Goal: Task Accomplishment & Management: Complete application form

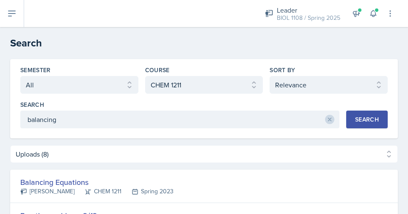
select select "all"
select select "f563b5ee-2306-4600-b49e-4e785f6b30e5"
select select "1"
select select "Uploads (8)"
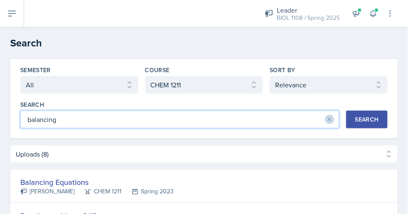
drag, startPoint x: 99, startPoint y: 120, endPoint x: 2, endPoint y: 111, distance: 97.7
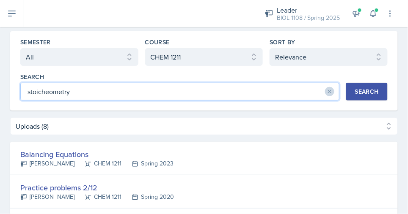
scroll to position [37, 0]
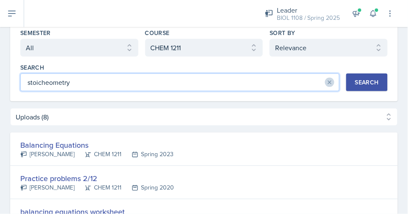
drag, startPoint x: 83, startPoint y: 84, endPoint x: 29, endPoint y: 81, distance: 54.6
click at [29, 81] on input "stoicheometry" at bounding box center [179, 83] width 319 height 18
type input "stoicheometry"
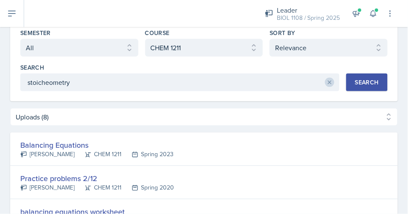
click at [371, 87] on button "Search" at bounding box center [366, 83] width 41 height 18
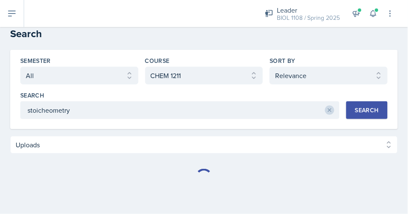
select select "Uploads (16)"
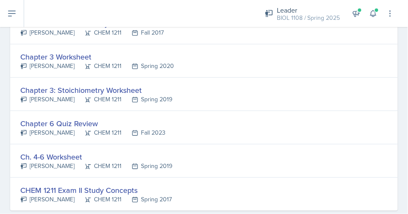
scroll to position [494, 0]
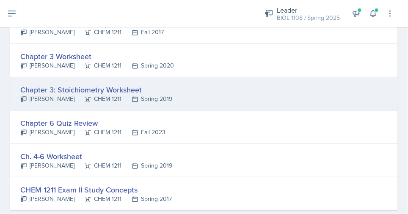
click at [198, 90] on div "Chapter 3: Stoichiometry Worksheet [PERSON_NAME] CHEM 1211 Spring 2019" at bounding box center [203, 93] width 387 height 33
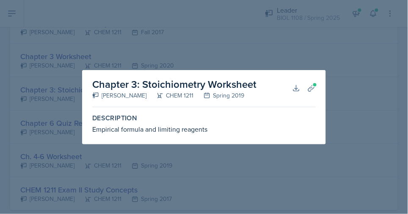
click at [288, 44] on div at bounding box center [204, 107] width 408 height 214
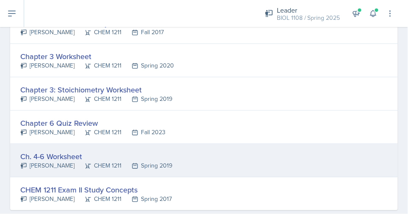
scroll to position [543, 0]
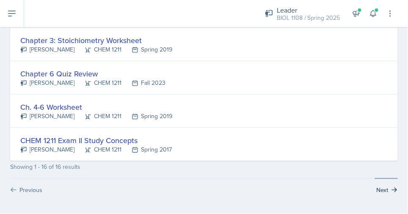
click at [395, 192] on icon at bounding box center [394, 190] width 7 height 7
click at [390, 190] on button "Next" at bounding box center [386, 187] width 23 height 16
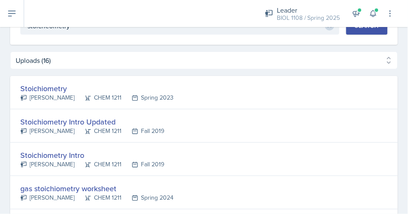
scroll to position [97, 0]
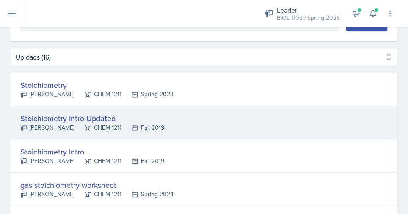
click at [206, 126] on div "Stoichiometry Intro Updated [PERSON_NAME] CHEM 1211 Fall 2019" at bounding box center [203, 122] width 387 height 33
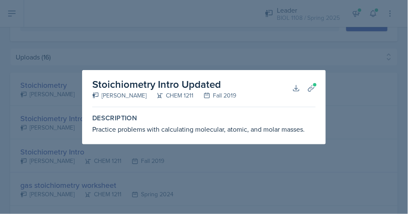
click at [302, 49] on div at bounding box center [204, 107] width 408 height 214
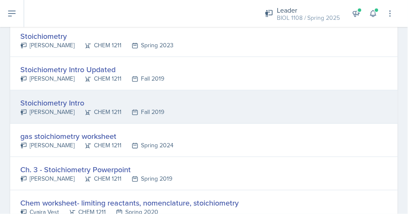
scroll to position [156, 0]
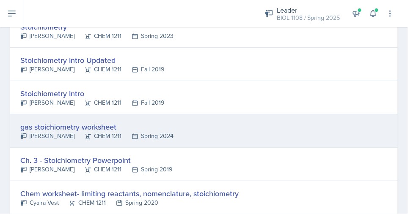
click at [203, 141] on div "gas stoichiometry worksheet [PERSON_NAME] CHEM 1211 Spring 2024" at bounding box center [203, 131] width 387 height 33
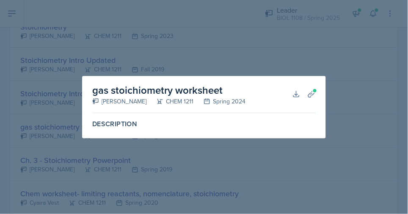
click at [295, 52] on div at bounding box center [204, 107] width 408 height 214
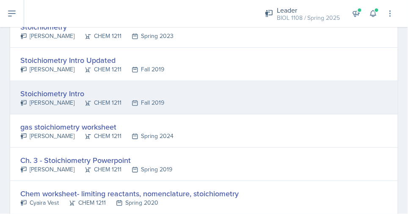
click at [154, 107] on div "Stoichiometry Intro [PERSON_NAME] CHEM 1211 Fall 2019" at bounding box center [203, 97] width 387 height 33
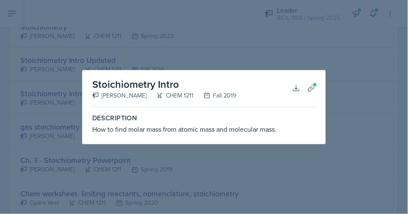
click at [158, 131] on div "How to find molar mass from atomic mass and molecular mass." at bounding box center [203, 129] width 223 height 10
click at [312, 89] on icon at bounding box center [311, 88] width 6 height 6
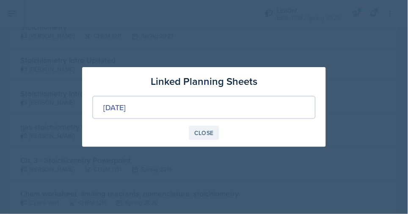
click at [199, 134] on div "Close" at bounding box center [203, 133] width 19 height 7
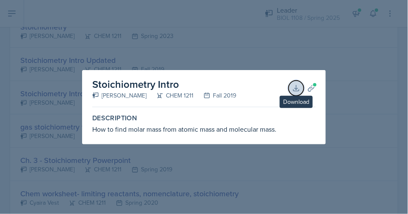
click at [297, 84] on button "Download" at bounding box center [295, 88] width 15 height 15
click at [276, 39] on div at bounding box center [204, 107] width 408 height 214
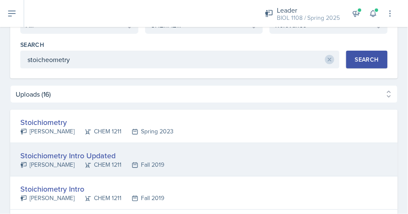
scroll to position [0, 0]
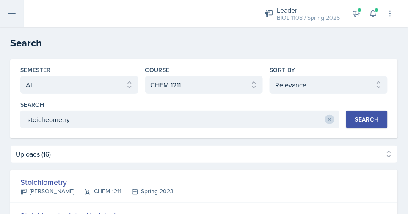
click at [11, 19] on button at bounding box center [12, 13] width 24 height 27
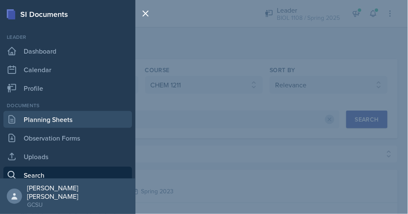
click at [41, 117] on link "Planning Sheets" at bounding box center [67, 119] width 129 height 17
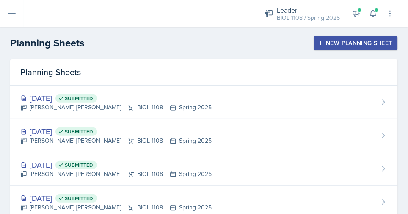
click at [331, 42] on div "New Planning Sheet" at bounding box center [355, 43] width 73 height 7
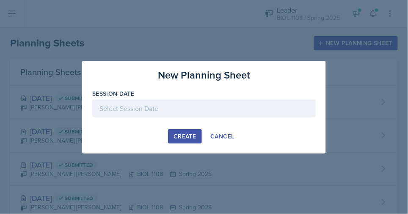
click at [274, 33] on div at bounding box center [204, 107] width 408 height 214
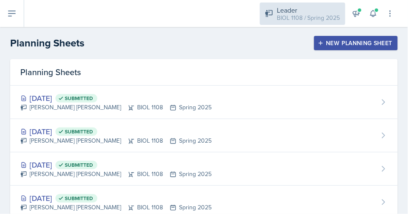
click at [310, 14] on div "BIOL 1108 / Spring 2025" at bounding box center [308, 18] width 63 height 9
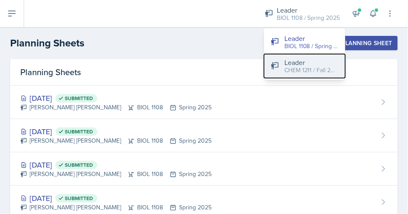
click at [305, 65] on div "Leader" at bounding box center [311, 63] width 54 height 10
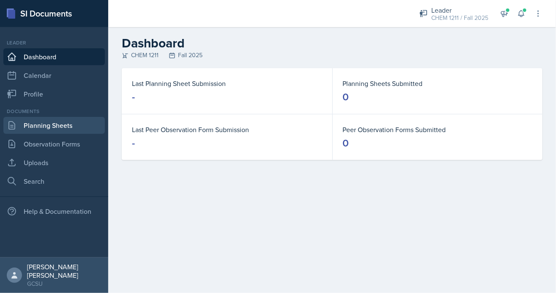
click at [53, 129] on link "Planning Sheets" at bounding box center [54, 125] width 102 height 17
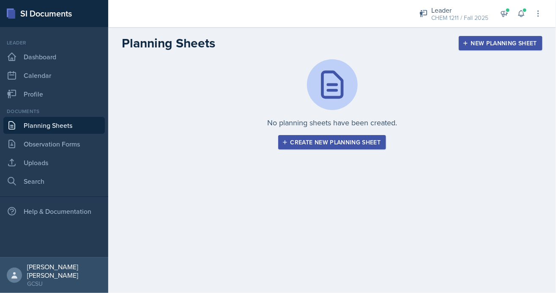
click at [331, 142] on div "Create new planning sheet" at bounding box center [332, 142] width 97 height 7
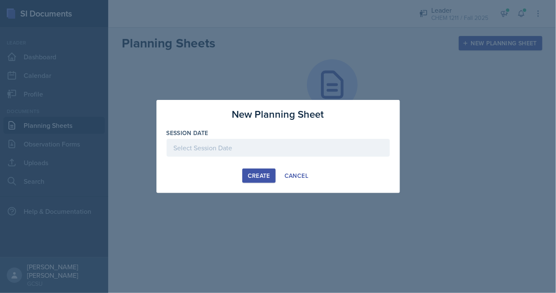
click at [220, 148] on div at bounding box center [278, 148] width 223 height 18
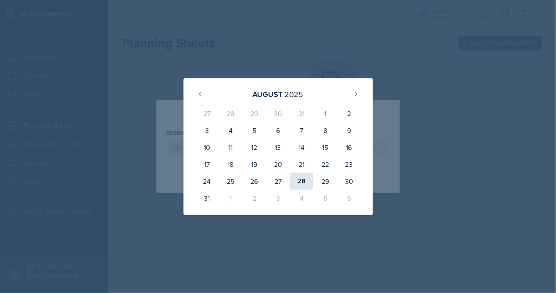
click at [300, 179] on div "28" at bounding box center [302, 181] width 24 height 17
type input "[DATE]"
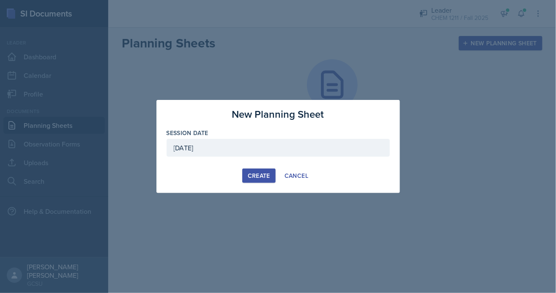
click at [261, 175] on div "Create" at bounding box center [259, 175] width 22 height 7
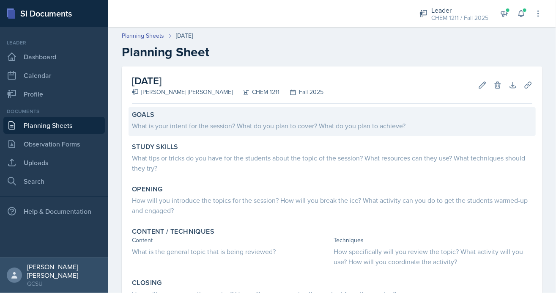
click at [287, 124] on div "What is your intent for the session? What do you plan to cover? What do you pla…" at bounding box center [332, 126] width 401 height 10
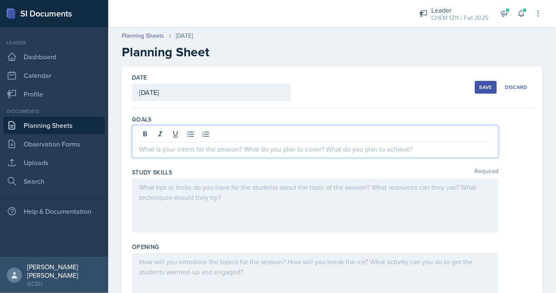
click at [212, 134] on div at bounding box center [315, 141] width 367 height 33
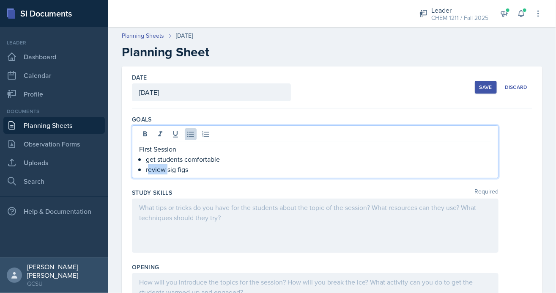
drag, startPoint x: 168, startPoint y: 170, endPoint x: 148, endPoint y: 170, distance: 19.9
click at [148, 170] on p "review sig figs" at bounding box center [319, 169] width 346 height 10
click at [199, 170] on p "go over sig figs" at bounding box center [319, 169] width 346 height 10
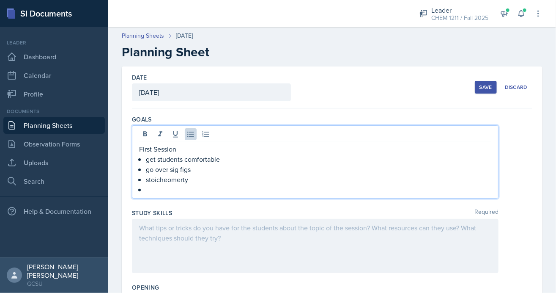
click at [184, 178] on p "stoicheomerty" at bounding box center [319, 179] width 346 height 10
click at [191, 180] on p "stoicheomerty" at bounding box center [319, 179] width 346 height 10
click at [171, 179] on p "stoicheometry" at bounding box center [319, 179] width 346 height 10
click at [159, 187] on p at bounding box center [319, 189] width 346 height 10
click at [148, 171] on p "go over sig figs" at bounding box center [319, 169] width 346 height 10
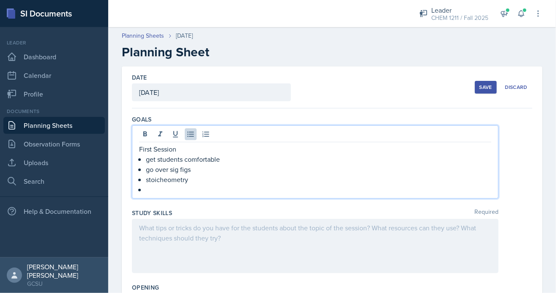
click at [159, 186] on p at bounding box center [319, 189] width 346 height 10
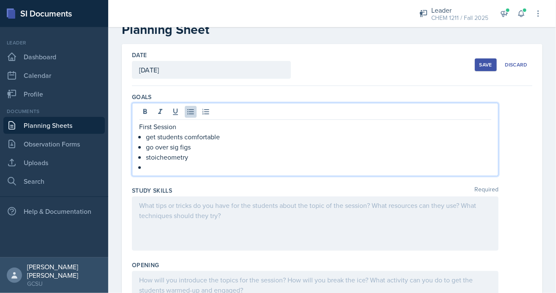
scroll to position [11, 0]
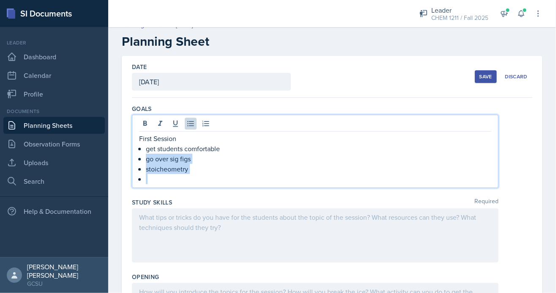
drag, startPoint x: 172, startPoint y: 178, endPoint x: 147, endPoint y: 159, distance: 30.8
click at [147, 159] on ul "get students comfortable go over sig figs stoicheometry" at bounding box center [319, 163] width 346 height 41
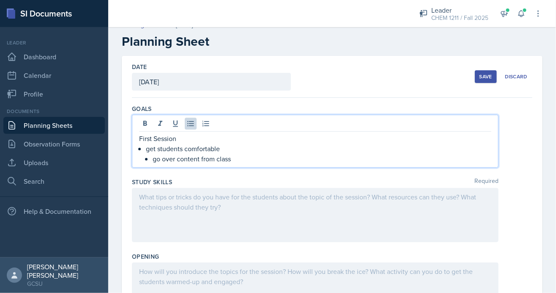
drag, startPoint x: 112, startPoint y: 216, endPoint x: 154, endPoint y: 216, distance: 41.9
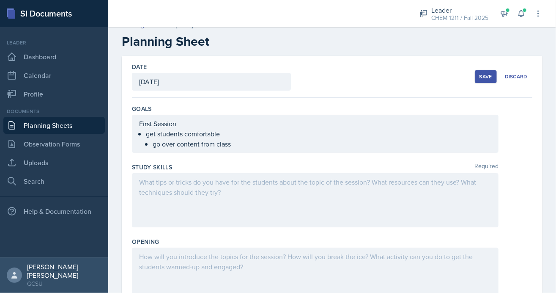
click at [163, 214] on div at bounding box center [315, 200] width 367 height 54
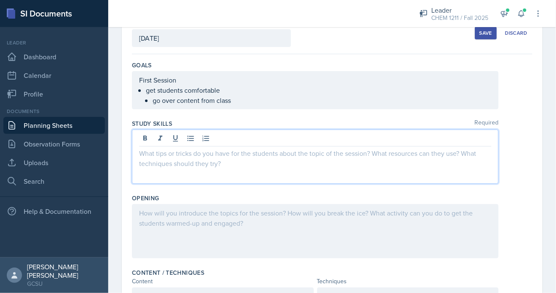
scroll to position [60, 0]
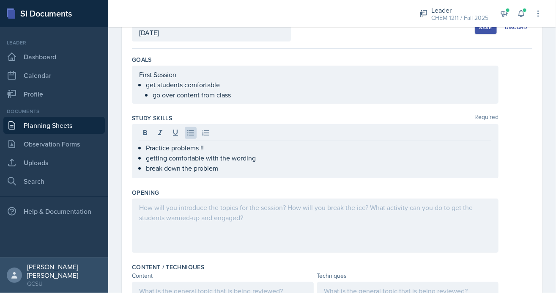
click at [338, 214] on div at bounding box center [315, 225] width 367 height 54
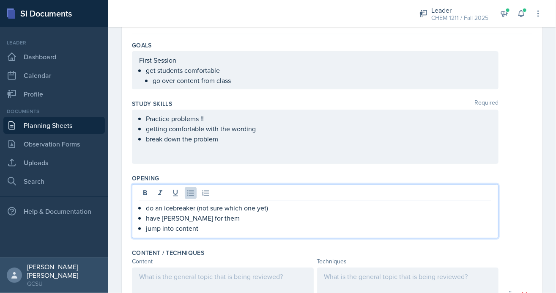
click at [288, 208] on p "do an icebreaker (not sure which one yet)" at bounding box center [319, 208] width 346 height 10
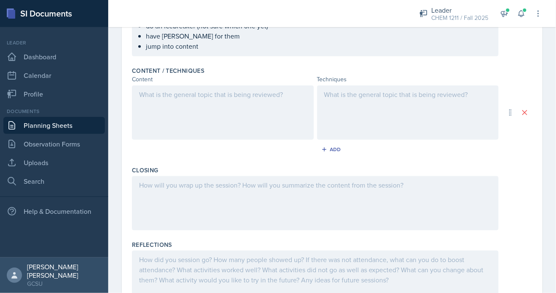
click at [230, 121] on div at bounding box center [223, 112] width 182 height 54
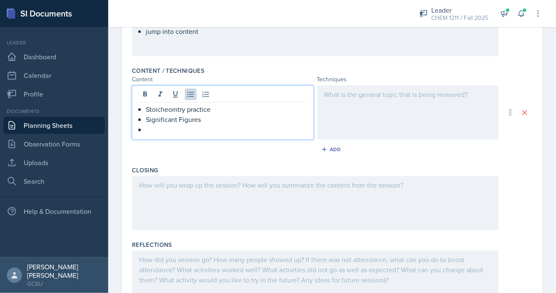
click at [229, 112] on p "Stoicheomtry practice" at bounding box center [226, 109] width 161 height 10
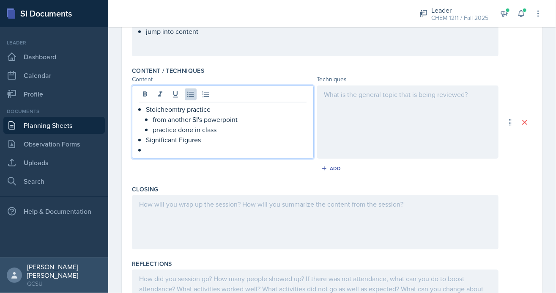
click at [214, 145] on p at bounding box center [226, 150] width 161 height 10
click at [210, 137] on p "Significant Figures" at bounding box center [226, 140] width 161 height 10
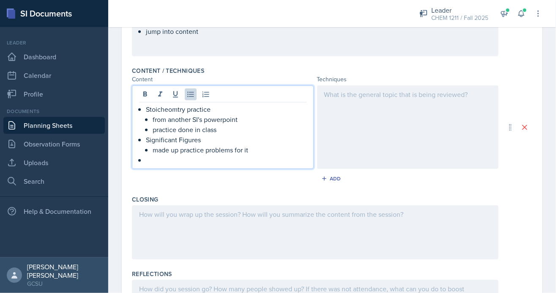
click at [150, 162] on p at bounding box center [226, 160] width 161 height 10
click at [372, 129] on div at bounding box center [408, 126] width 182 height 83
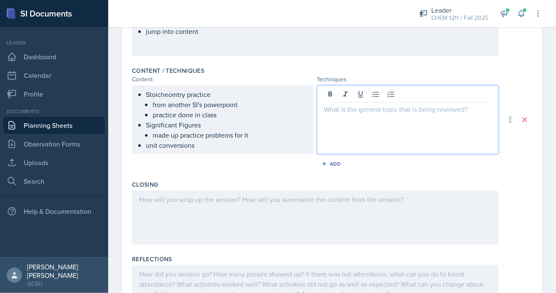
scroll to position [271, 0]
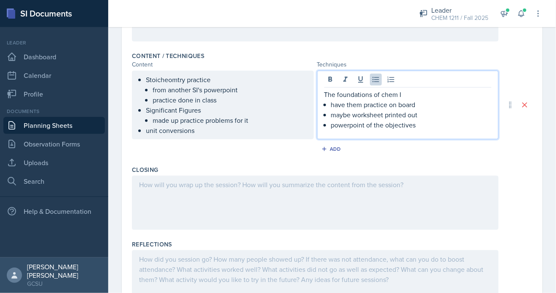
click at [343, 214] on div at bounding box center [315, 203] width 367 height 54
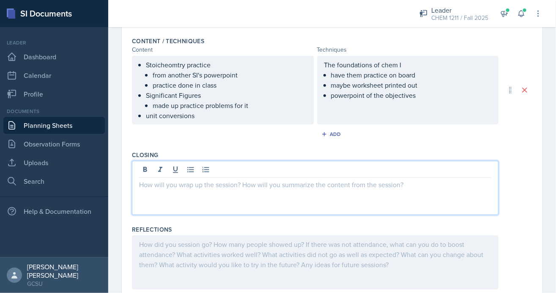
scroll to position [316, 0]
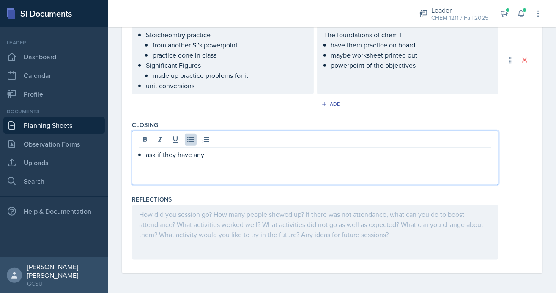
click at [228, 171] on div "ask if they have any" at bounding box center [315, 158] width 367 height 54
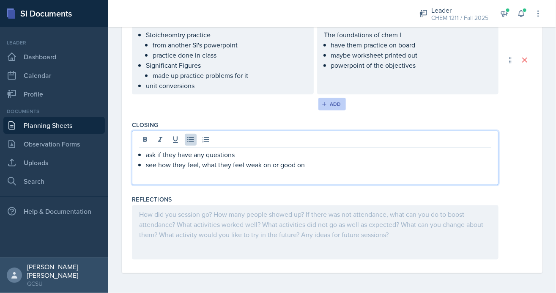
click at [337, 102] on div "Add" at bounding box center [332, 104] width 18 height 7
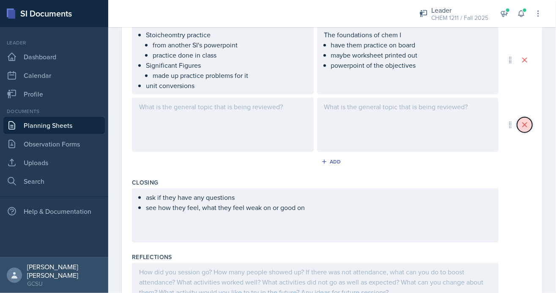
click at [407, 126] on icon at bounding box center [525, 125] width 8 height 8
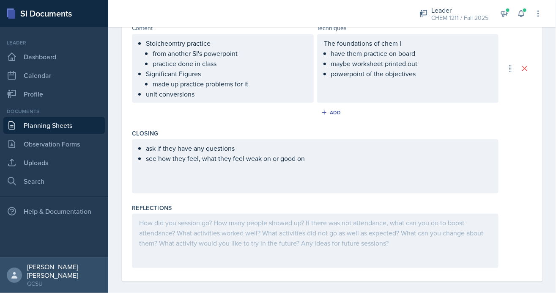
scroll to position [0, 0]
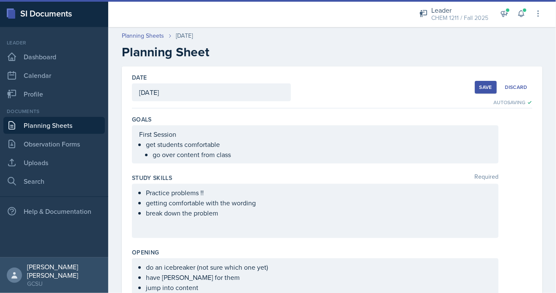
click at [407, 86] on div "Save" at bounding box center [486, 87] width 13 height 7
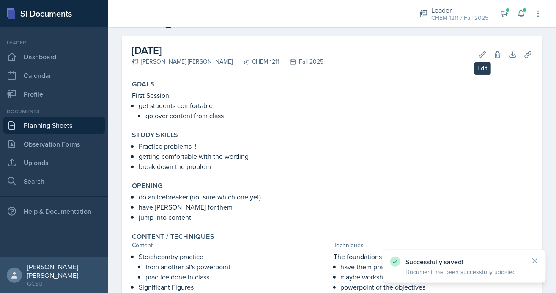
scroll to position [32, 0]
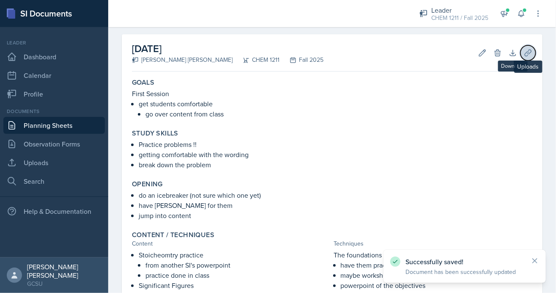
click at [407, 50] on icon at bounding box center [528, 53] width 8 height 8
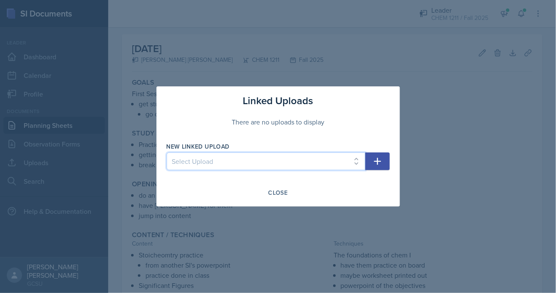
click at [308, 157] on select "Select Upload" at bounding box center [266, 161] width 199 height 18
click at [374, 166] on icon "button" at bounding box center [378, 161] width 10 height 10
click at [331, 154] on select "Select Upload" at bounding box center [266, 161] width 199 height 18
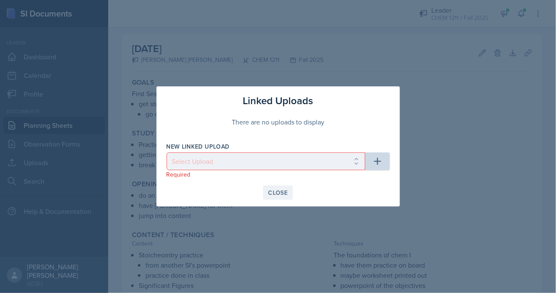
click at [284, 190] on div "Close" at bounding box center [278, 192] width 19 height 7
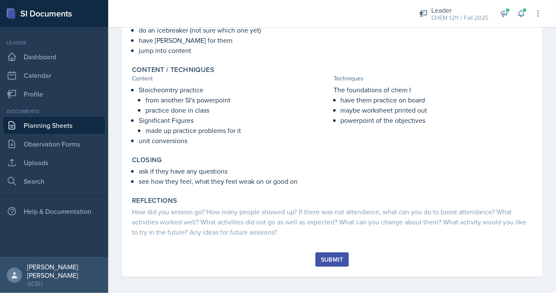
scroll to position [201, 0]
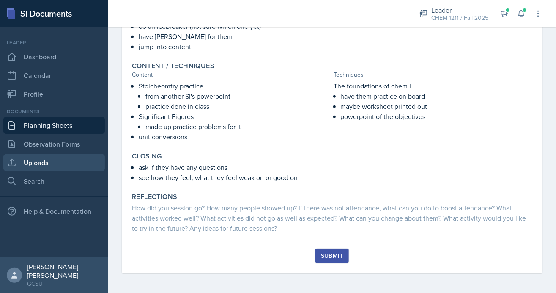
click at [50, 161] on link "Uploads" at bounding box center [54, 162] width 102 height 17
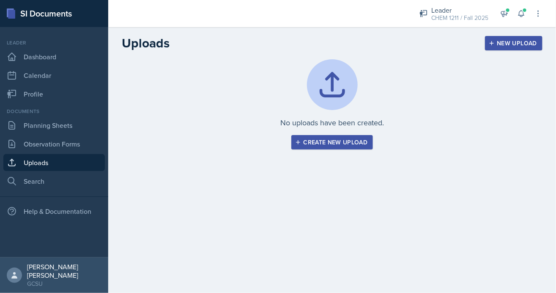
click at [352, 145] on div "Create new upload" at bounding box center [332, 142] width 71 height 7
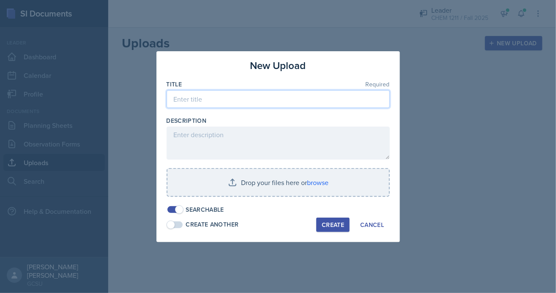
click at [240, 100] on input at bounding box center [278, 99] width 223 height 18
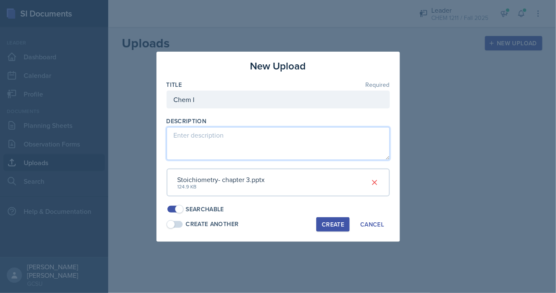
click at [228, 148] on textarea at bounding box center [278, 143] width 223 height 33
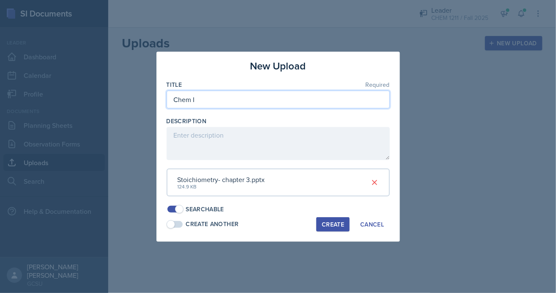
click at [224, 97] on input "Chem I" at bounding box center [278, 100] width 223 height 18
type input "Chem 1211"
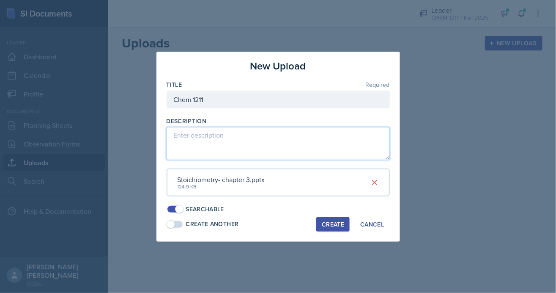
click at [204, 147] on textarea at bounding box center [278, 143] width 223 height 33
type textarea "s"
type textarea "Stoichiometry - taken from another SI"
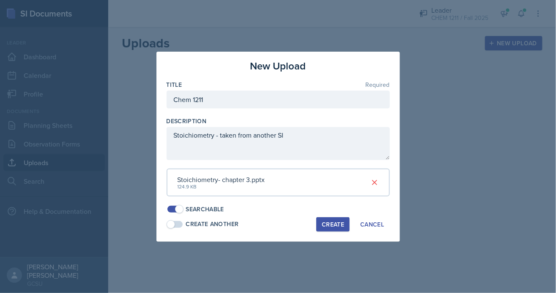
click at [331, 214] on div "Create" at bounding box center [333, 224] width 22 height 7
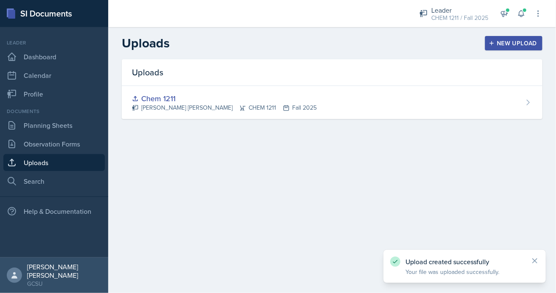
click at [407, 46] on div "New Upload" at bounding box center [514, 43] width 47 height 7
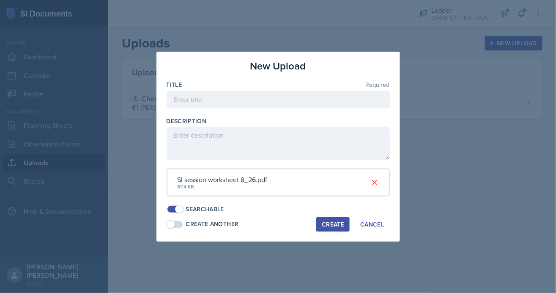
click at [218, 179] on div "SI session worksheet 8_26.pdf" at bounding box center [223, 179] width 90 height 10
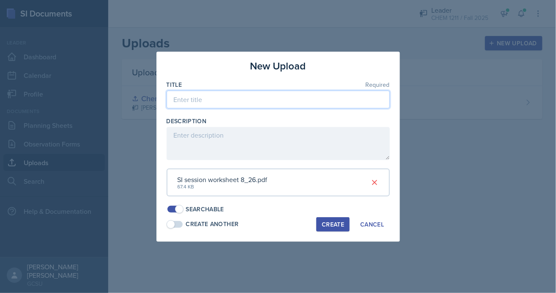
click at [249, 98] on input at bounding box center [278, 100] width 223 height 18
drag, startPoint x: 238, startPoint y: 103, endPoint x: 150, endPoint y: 102, distance: 88.0
click at [150, 102] on div "New Upload Title Required Unit Conversions Description SI session worksheet 8_2…" at bounding box center [278, 146] width 556 height 293
type input "Chem 1211K"
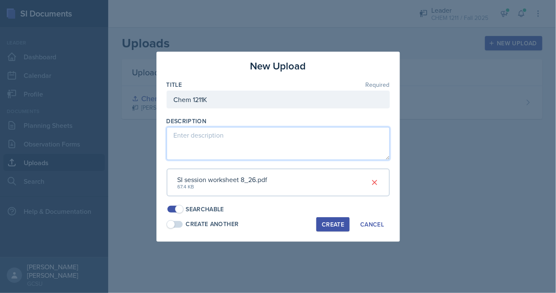
click at [205, 139] on textarea at bounding box center [278, 143] width 223 height 33
type textarea "C"
type textarea "Unit Conversion part (1st page) - taken from another SI"
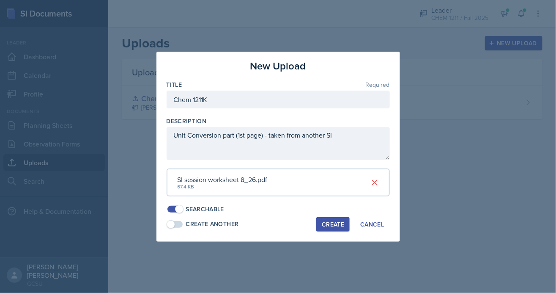
click at [327, 214] on div "Create" at bounding box center [333, 224] width 22 height 7
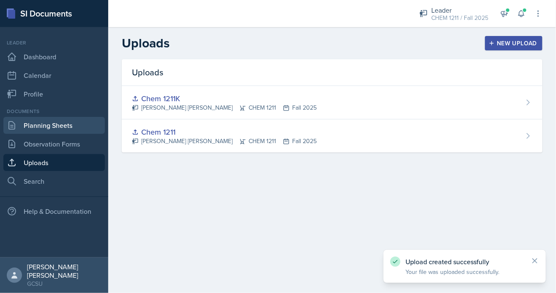
click at [51, 125] on link "Planning Sheets" at bounding box center [54, 125] width 102 height 17
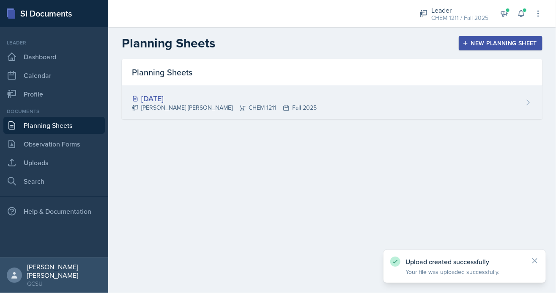
click at [225, 106] on div "[PERSON_NAME] [PERSON_NAME] CHEM 1211 Fall 2025" at bounding box center [224, 107] width 185 height 9
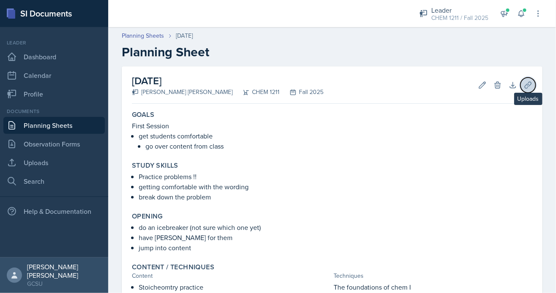
click at [407, 83] on icon at bounding box center [528, 85] width 8 height 8
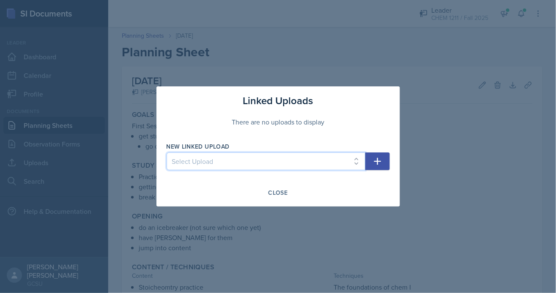
click at [339, 154] on select "Select Upload Chem 1211 Chem 1211K" at bounding box center [266, 161] width 199 height 18
select select "a2318892-d6da-4a75-803b-d23b0faacfe2"
click at [378, 165] on icon "button" at bounding box center [378, 161] width 10 height 10
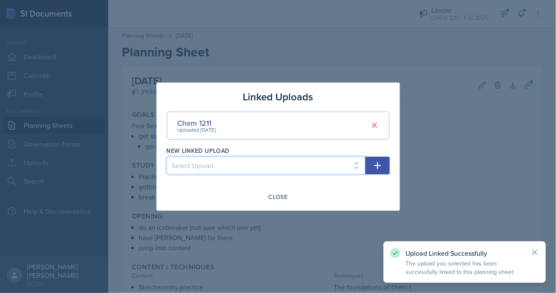
click at [327, 170] on select "Select Upload Chem 1211K" at bounding box center [266, 166] width 199 height 18
select select "4edbabea-49b2-4d43-9211-2a48adc856f3"
click at [374, 166] on icon "button" at bounding box center [378, 165] width 10 height 10
select select
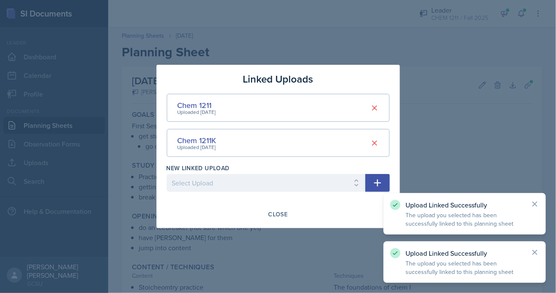
click at [407, 136] on div at bounding box center [278, 146] width 556 height 293
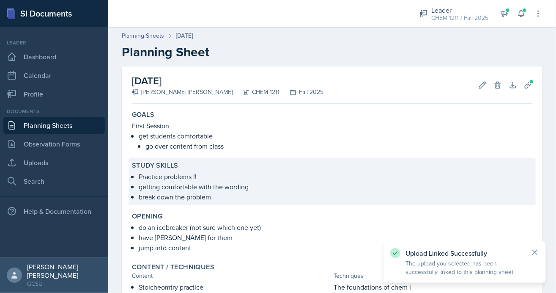
scroll to position [201, 0]
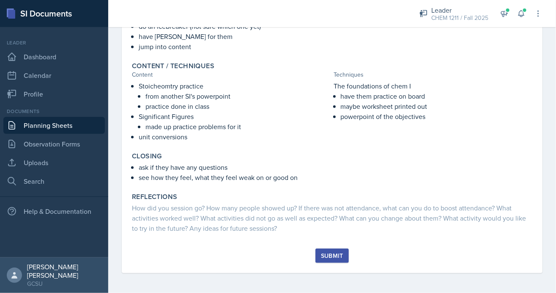
click at [332, 214] on div "Submit" at bounding box center [332, 255] width 22 height 7
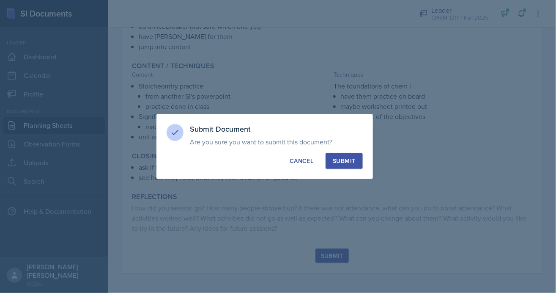
click at [343, 154] on button "Submit" at bounding box center [344, 161] width 37 height 16
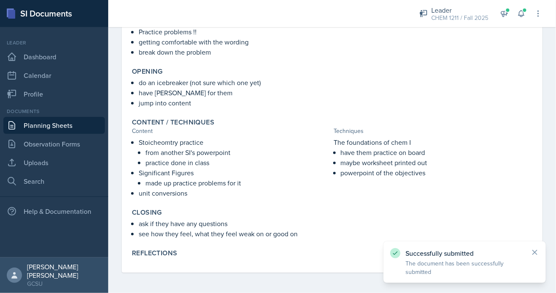
scroll to position [0, 0]
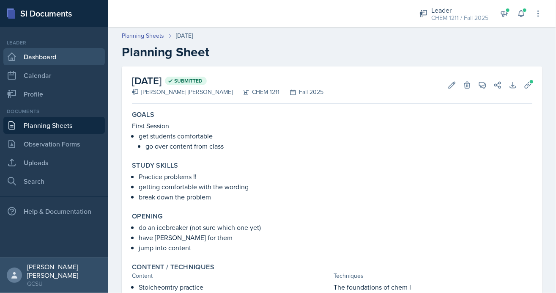
click at [45, 57] on link "Dashboard" at bounding box center [54, 56] width 102 height 17
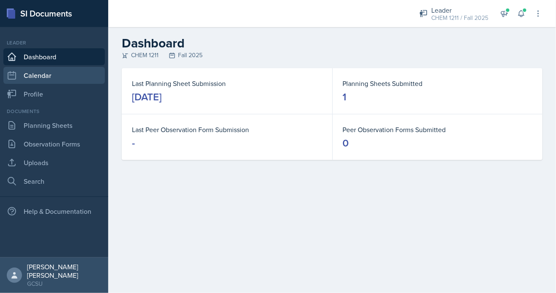
click at [42, 72] on link "Calendar" at bounding box center [54, 75] width 102 height 17
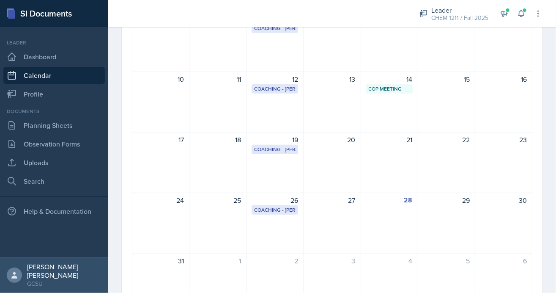
scroll to position [170, 0]
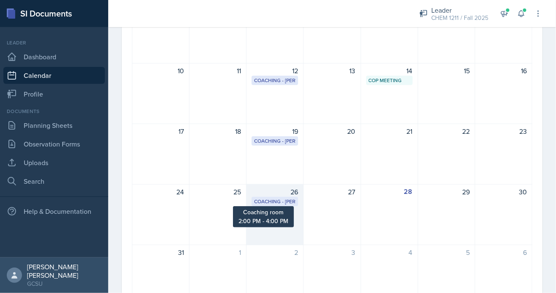
click at [277, 198] on div "Coaching - [PERSON_NAME]" at bounding box center [274, 202] width 41 height 8
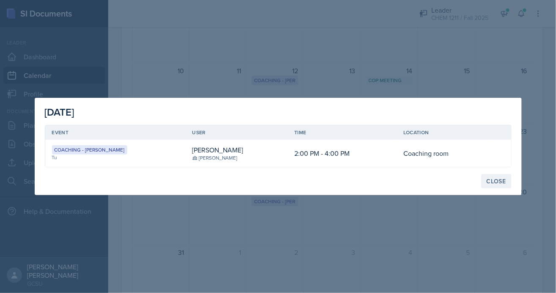
click at [407, 182] on div "Close" at bounding box center [496, 181] width 19 height 7
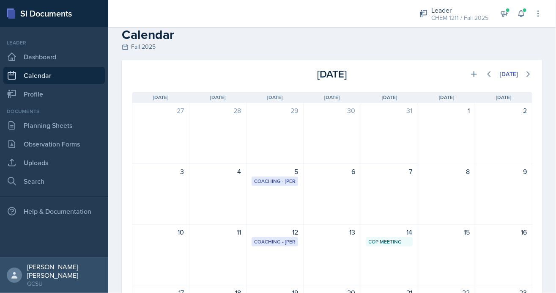
scroll to position [4, 0]
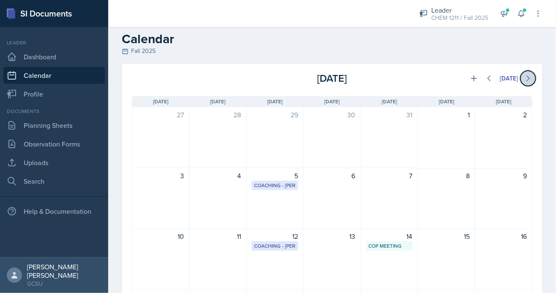
click at [407, 73] on button at bounding box center [528, 78] width 15 height 15
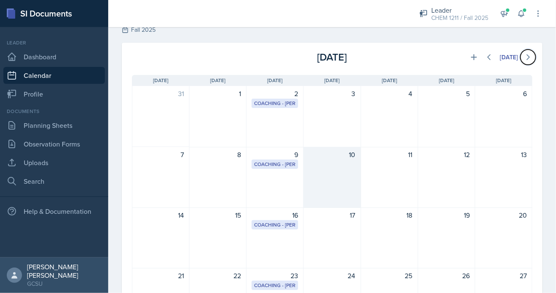
scroll to position [0, 0]
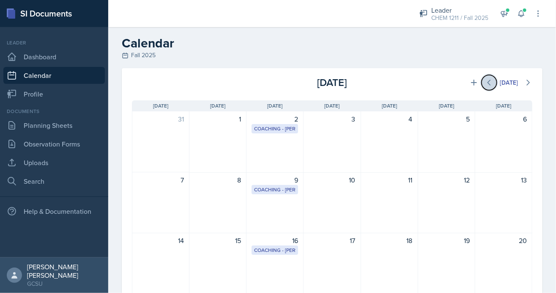
click at [407, 77] on button at bounding box center [489, 82] width 15 height 15
click at [407, 82] on icon at bounding box center [528, 82] width 3 height 5
click at [407, 85] on icon at bounding box center [474, 82] width 8 height 8
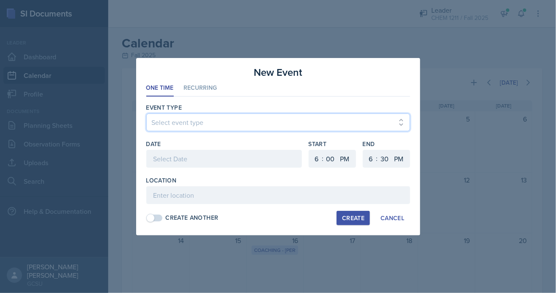
click at [220, 124] on select "Select event type Leader Training New Calendar Event SI Session" at bounding box center [278, 122] width 264 height 18
select select "700c1d41-4793-48d3-8616-e09499dfb71d"
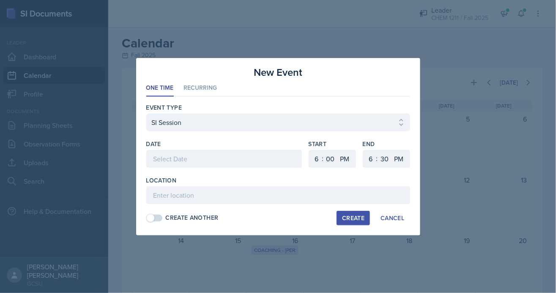
click at [192, 157] on div at bounding box center [224, 159] width 156 height 18
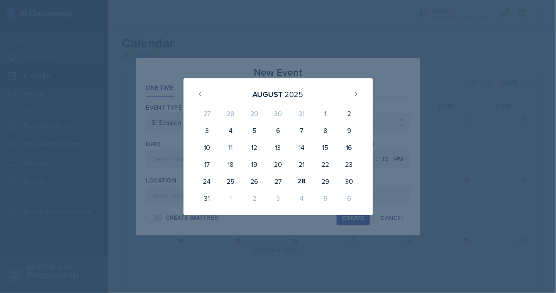
click at [340, 37] on div at bounding box center [278, 146] width 556 height 293
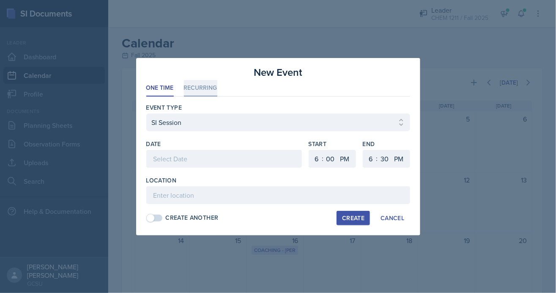
click at [198, 93] on li "Recurring" at bounding box center [200, 88] width 33 height 16
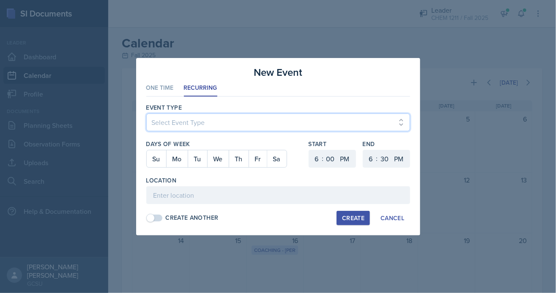
click at [193, 124] on select "Select Event Type Leader Training New Calendar Event SI Session" at bounding box center [278, 122] width 264 height 18
select select "700c1d41-4793-48d3-8616-e09499dfb71d"
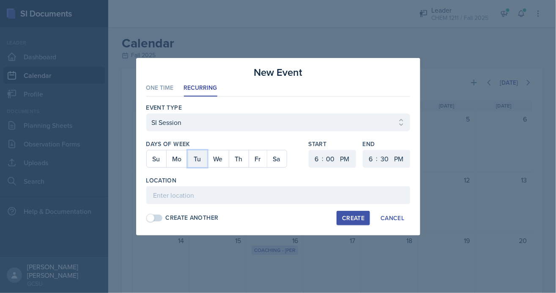
click at [197, 160] on button "Tu" at bounding box center [197, 158] width 19 height 17
click at [236, 159] on button "Th" at bounding box center [239, 158] width 20 height 17
click at [313, 159] on select "1 2 3 4 5 6 7 8 9 10 11 12" at bounding box center [316, 159] width 14 height 18
select select "5"
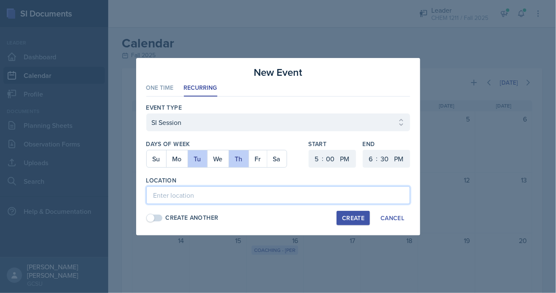
click at [283, 191] on input at bounding box center [278, 195] width 264 height 18
type input "A&S 142"
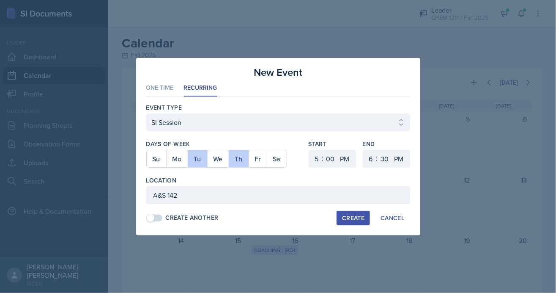
click at [349, 214] on div "Create" at bounding box center [353, 217] width 22 height 7
select select
select select "6"
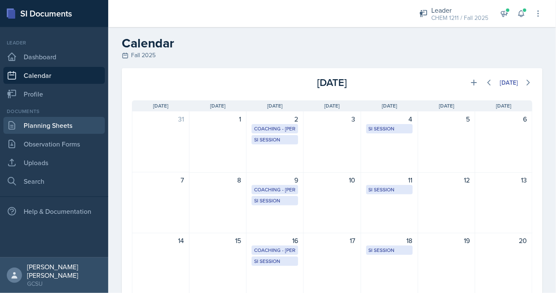
click at [32, 126] on link "Planning Sheets" at bounding box center [54, 125] width 102 height 17
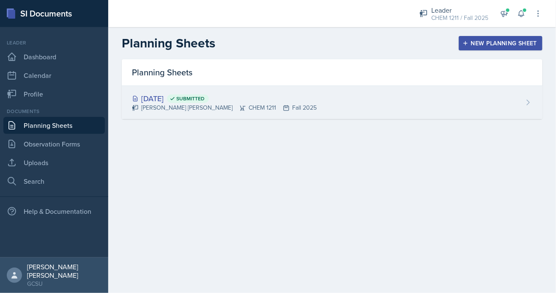
click at [159, 98] on div "[DATE] Submitted" at bounding box center [224, 98] width 185 height 11
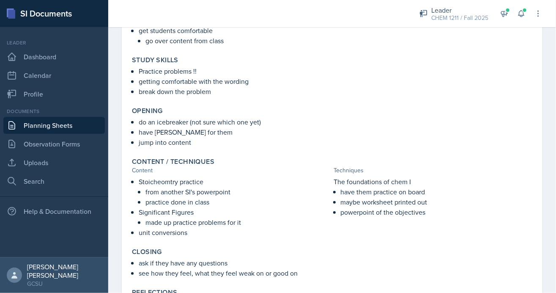
scroll to position [106, 0]
